Goal: Find specific page/section: Find specific page/section

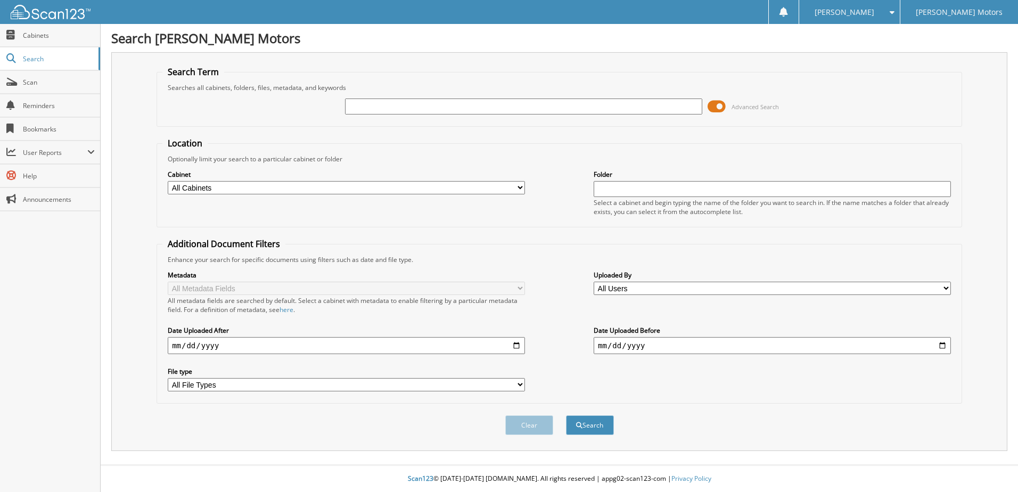
click at [190, 433] on div "Clear Search" at bounding box center [560, 425] width 806 height 43
click at [477, 430] on div "Clear Search" at bounding box center [560, 425] width 806 height 43
click at [473, 429] on div "Clear Search" at bounding box center [560, 425] width 806 height 43
click at [106, 352] on div "Search [PERSON_NAME] Motors Search Term Searches all cabinets, folders, files, …" at bounding box center [560, 246] width 918 height 492
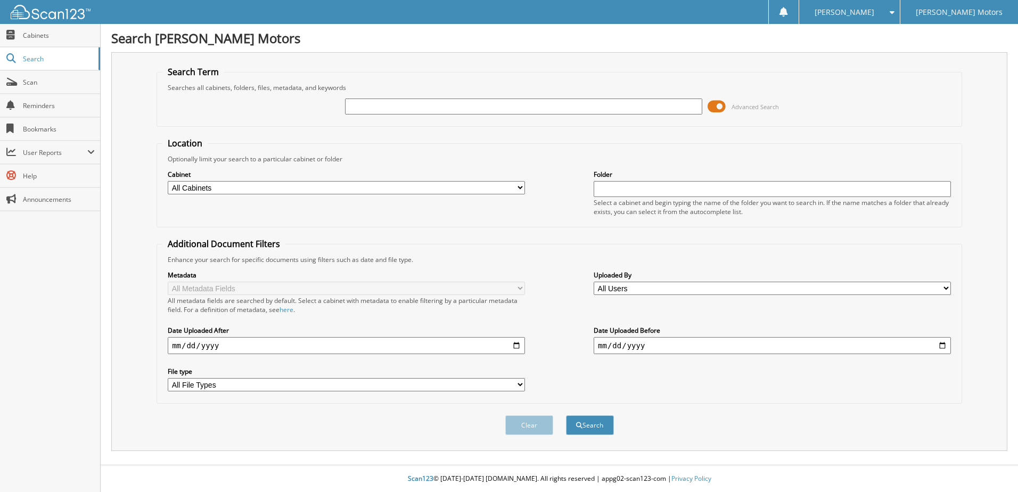
click at [106, 352] on div "Search [PERSON_NAME] Motors Search Term Searches all cabinets, folders, files, …" at bounding box center [560, 246] width 918 height 492
click at [106, 351] on div "Search [PERSON_NAME] Motors Search Term Searches all cabinets, folders, files, …" at bounding box center [560, 246] width 918 height 492
drag, startPoint x: 106, startPoint y: 351, endPoint x: 208, endPoint y: 422, distance: 124.1
click at [191, 412] on div "Clear Search" at bounding box center [560, 425] width 806 height 43
click at [24, 42] on link "Cabinets" at bounding box center [50, 35] width 100 height 23
